Goal: Book appointment/travel/reservation

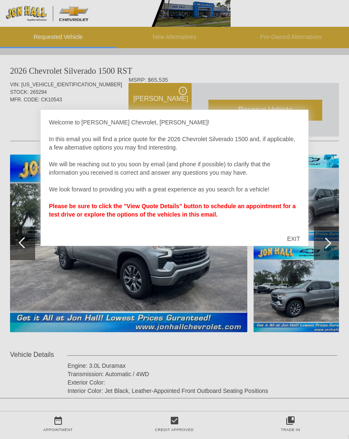
click at [293, 235] on div "EXIT" at bounding box center [294, 238] width 30 height 25
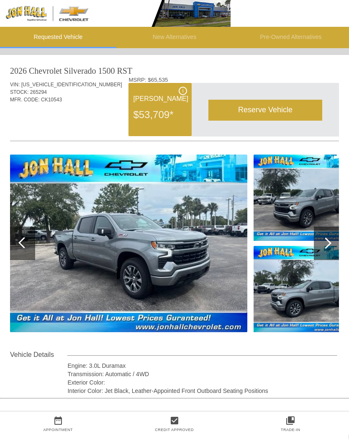
copy div "265294"
click at [32, 13] on img at bounding box center [115, 13] width 231 height 27
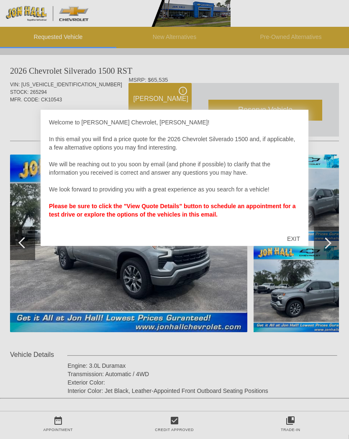
click at [295, 240] on div "EXIT" at bounding box center [294, 238] width 30 height 25
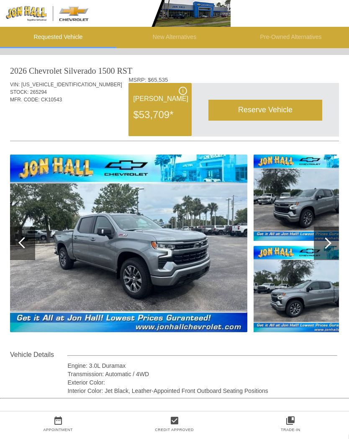
click at [183, 91] on span "i" at bounding box center [183, 91] width 1 height 6
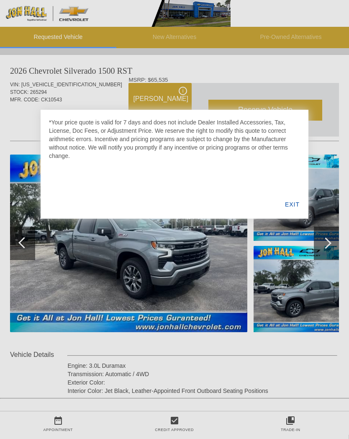
click at [294, 201] on div "EXIT" at bounding box center [292, 204] width 32 height 28
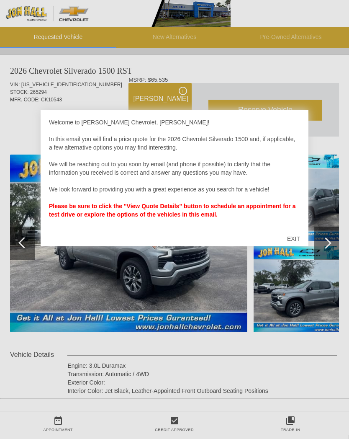
click at [297, 237] on div "EXIT" at bounding box center [294, 238] width 30 height 25
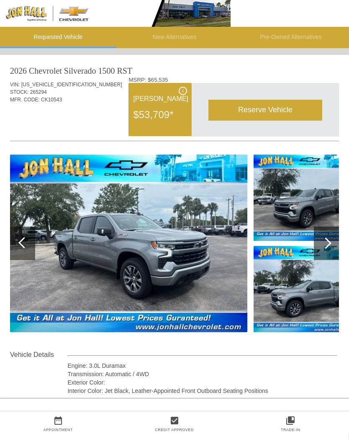
click at [181, 95] on div "i" at bounding box center [183, 91] width 8 height 8
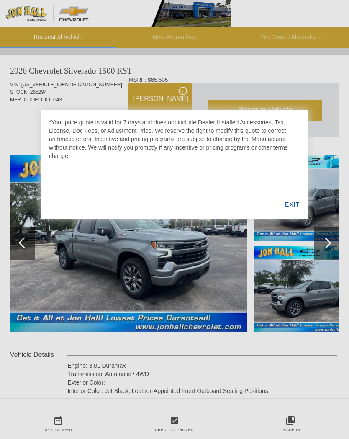
click at [288, 200] on div "EXIT" at bounding box center [292, 204] width 32 height 28
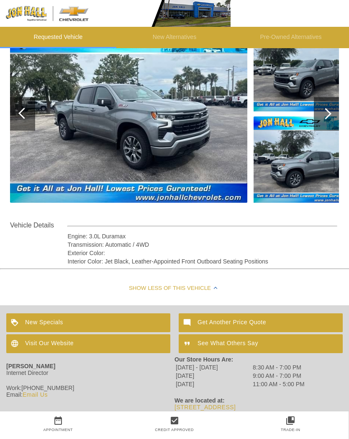
scroll to position [129, 0]
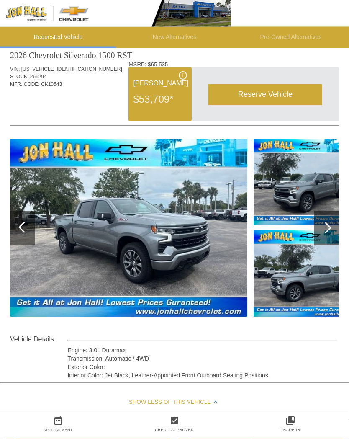
click at [214, 403] on div "Show Less of this Vehicle" at bounding box center [174, 403] width 349 height 34
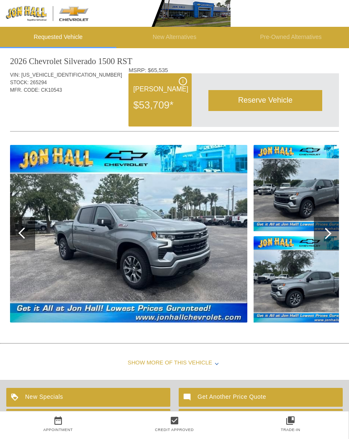
scroll to position [0, 0]
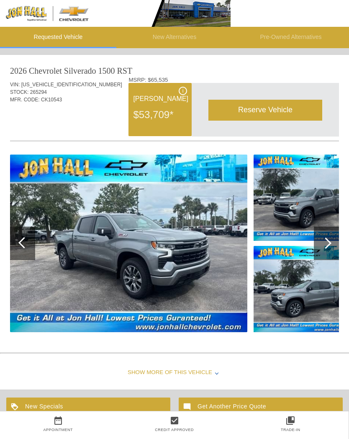
click at [219, 371] on div "Show More of this Vehicle" at bounding box center [174, 373] width 349 height 34
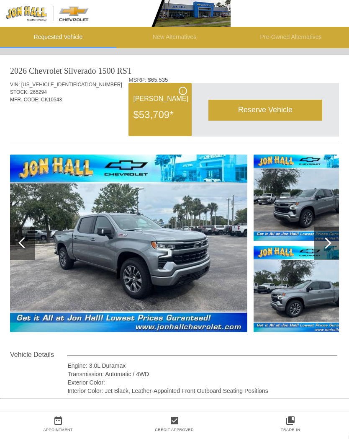
click at [179, 91] on div "i" at bounding box center [183, 91] width 8 height 8
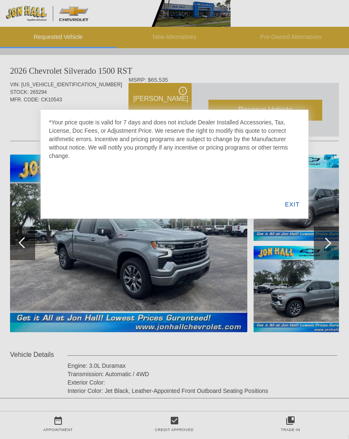
click at [291, 204] on div "EXIT" at bounding box center [292, 204] width 32 height 28
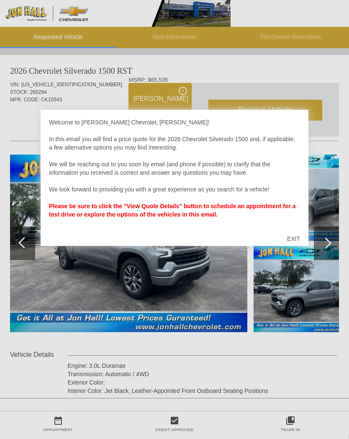
click at [293, 245] on div "EXIT" at bounding box center [294, 238] width 30 height 25
click at [293, 239] on div "EXIT" at bounding box center [294, 238] width 30 height 25
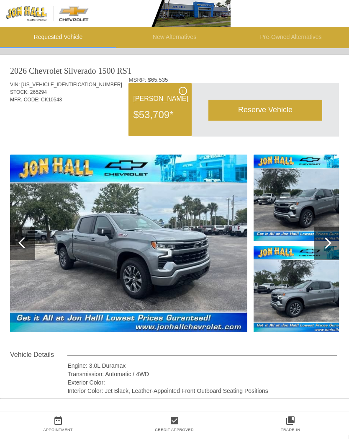
click at [272, 113] on div "Reserve Vehicle" at bounding box center [266, 110] width 114 height 21
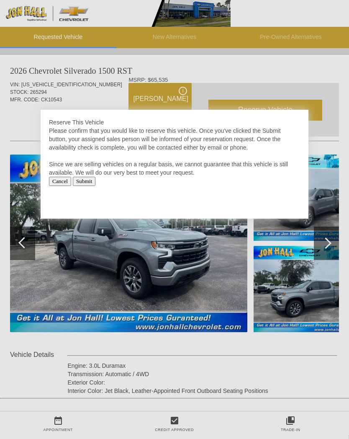
click at [96, 180] on input "Submit" at bounding box center [84, 181] width 23 height 9
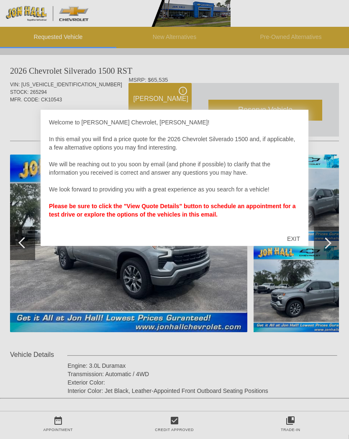
click at [289, 238] on div "EXIT" at bounding box center [294, 238] width 30 height 25
